Goal: Transaction & Acquisition: Purchase product/service

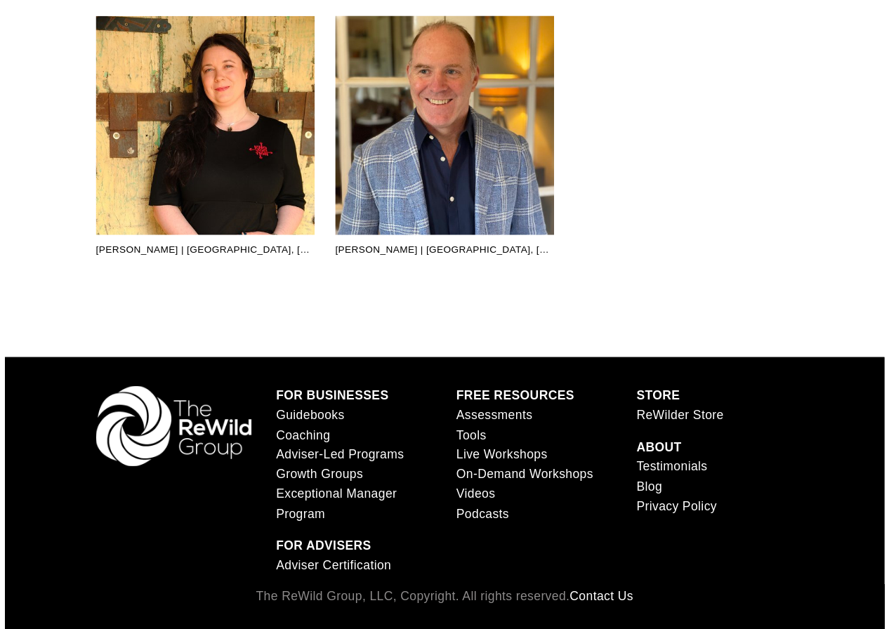
scroll to position [4207, 0]
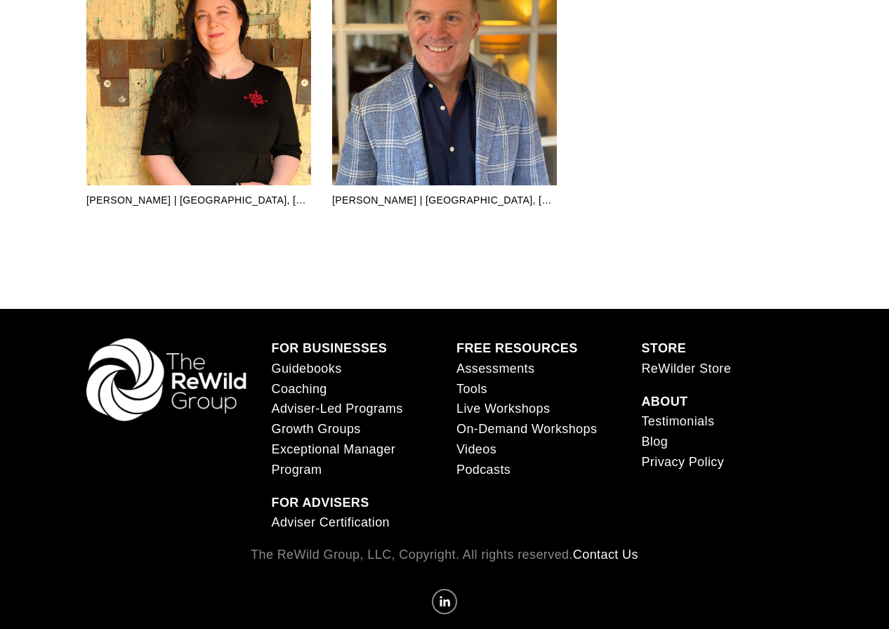
click at [407, 322] on div "FOR BUSINESSES Guidebooks Coaching Adviser-Led Programs Growth Groups Exception…" at bounding box center [444, 482] width 787 height 347
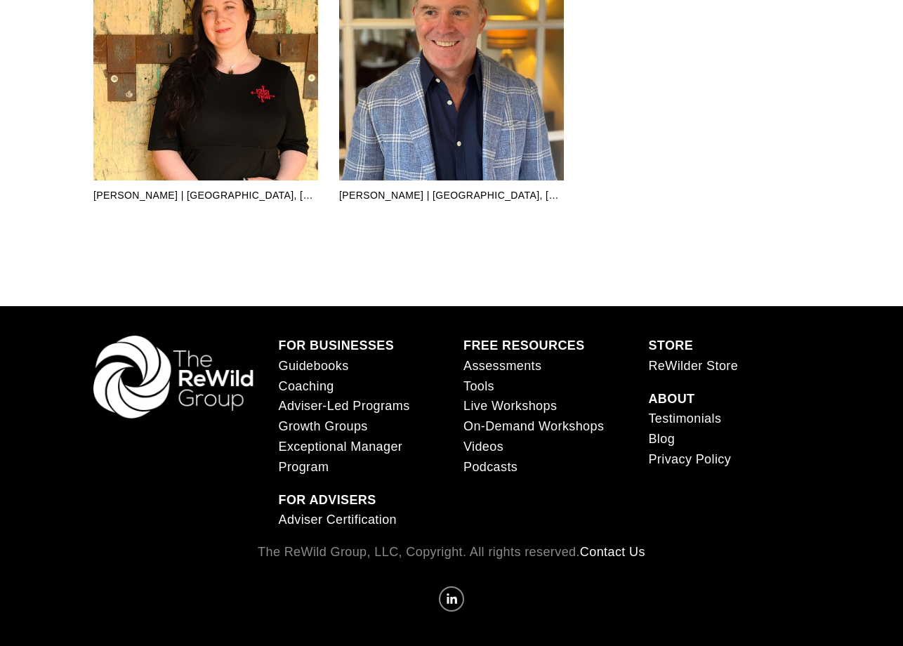
scroll to position [4223, 0]
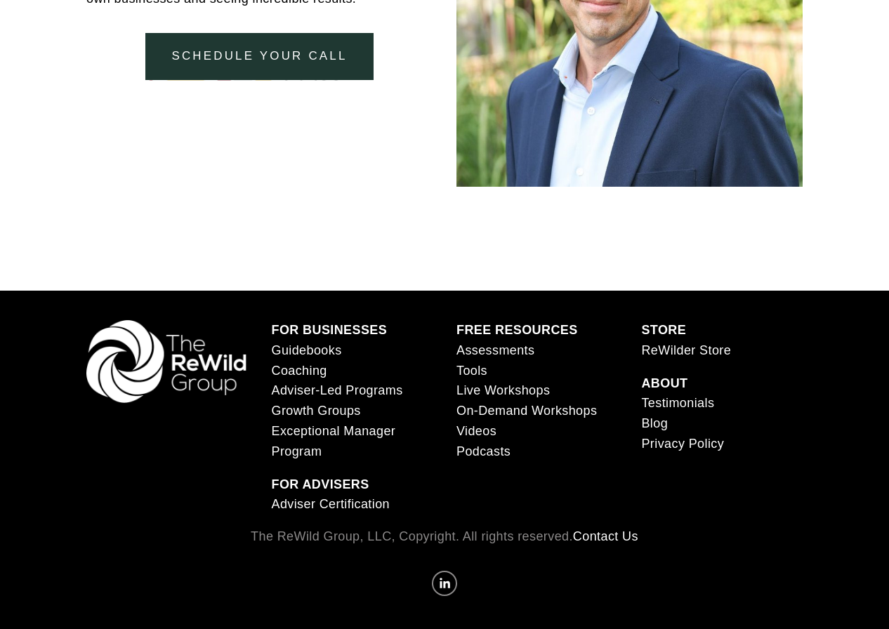
scroll to position [2981, 0]
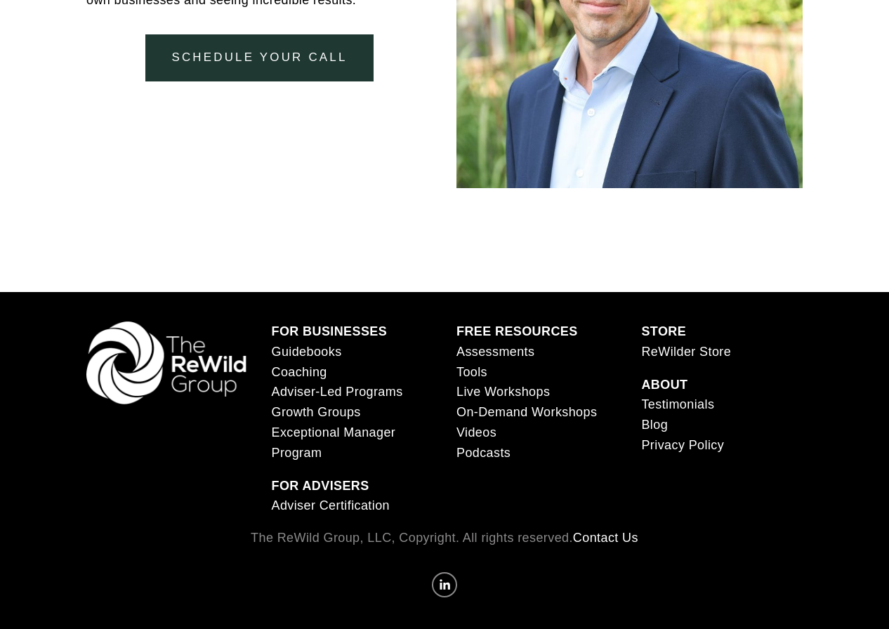
click at [442, 586] on icon "LinkedIn" at bounding box center [444, 584] width 25 height 25
click at [310, 351] on link "Guidebooks" at bounding box center [307, 352] width 70 height 20
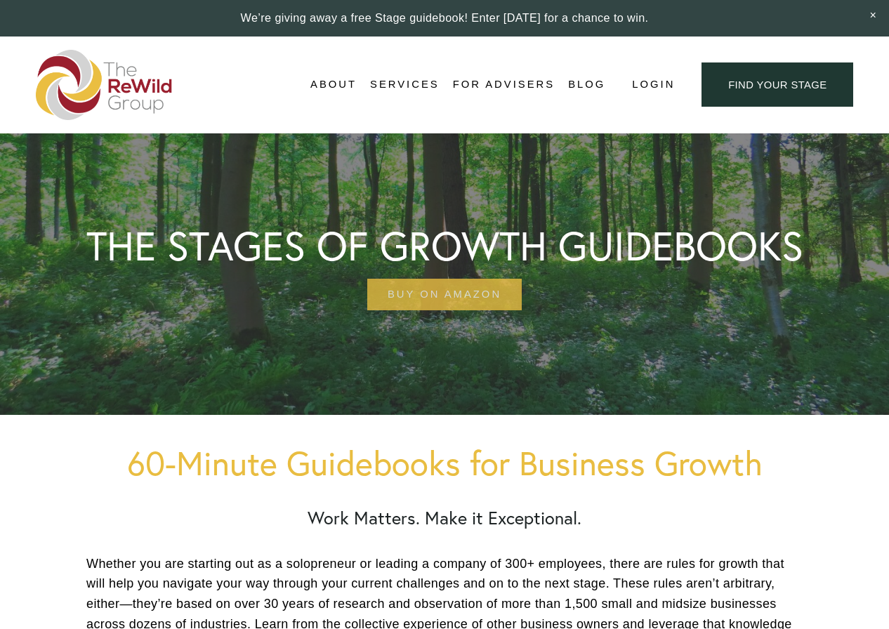
click at [456, 297] on link "BUY ON AMAZON" at bounding box center [444, 295] width 154 height 32
